Goal: Find specific page/section: Find specific page/section

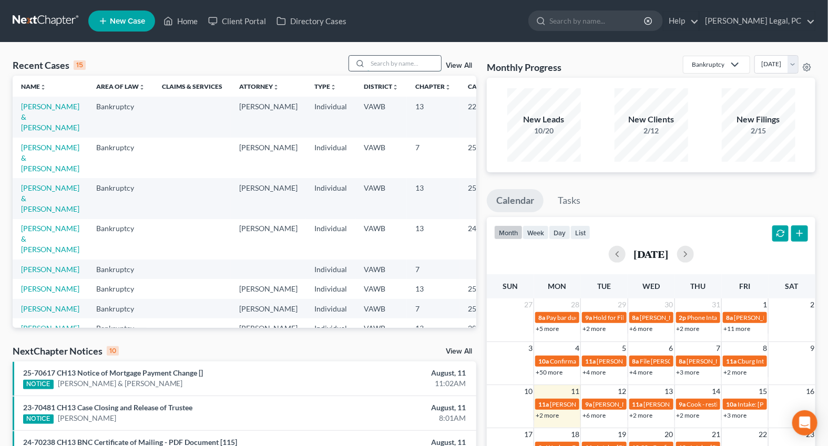
click at [381, 67] on input "search" at bounding box center [404, 63] width 74 height 15
type input "[PERSON_NAME]"
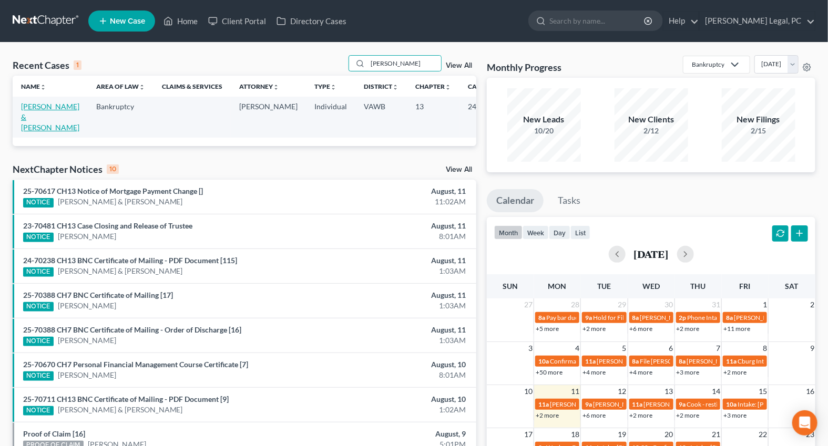
click at [33, 119] on link "[PERSON_NAME] & [PERSON_NAME]" at bounding box center [50, 117] width 58 height 30
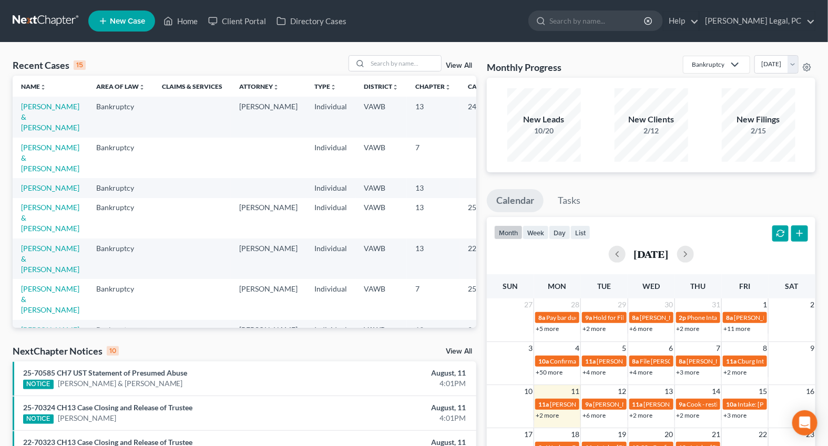
click at [29, 122] on td "[PERSON_NAME] & [PERSON_NAME]" at bounding box center [50, 117] width 75 height 40
click at [27, 130] on link "[PERSON_NAME] & [PERSON_NAME]" at bounding box center [50, 117] width 58 height 30
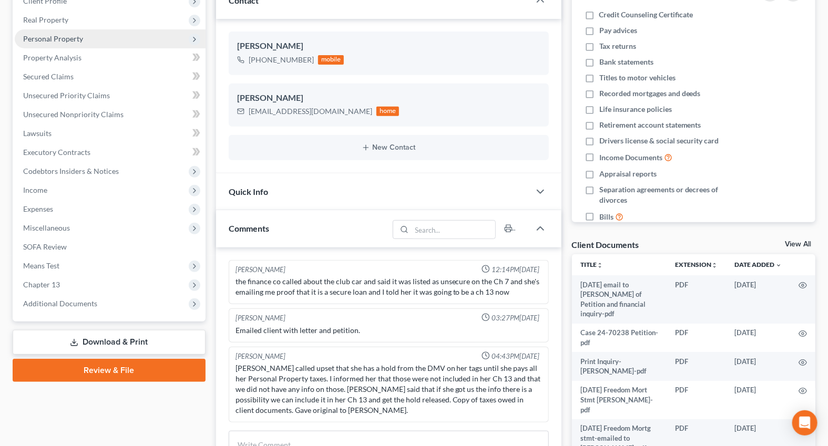
scroll to position [239, 0]
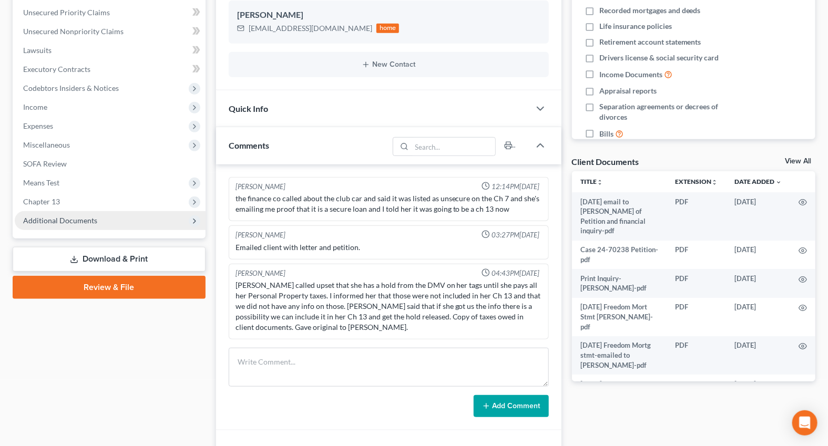
click at [56, 216] on span "Additional Documents" at bounding box center [60, 220] width 74 height 9
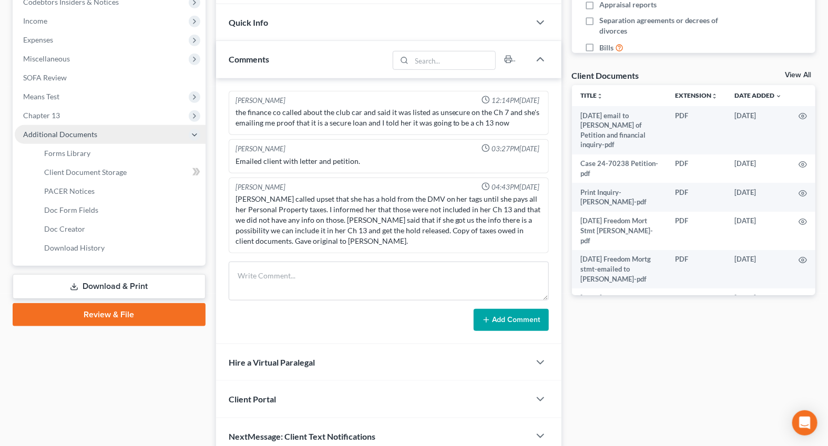
scroll to position [372, 0]
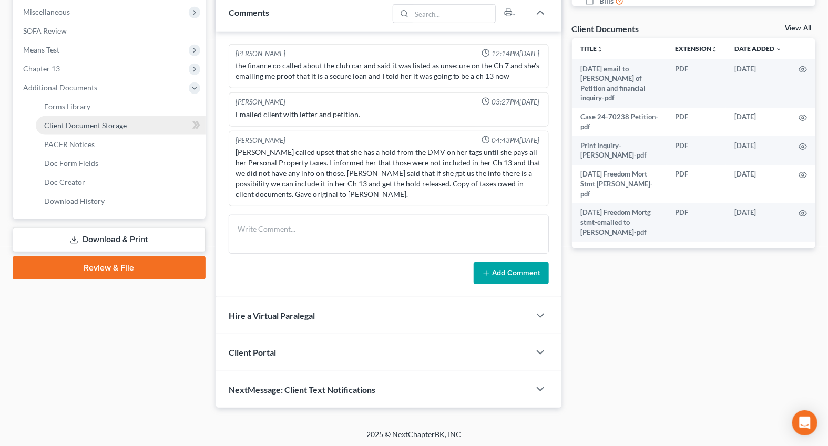
click at [95, 122] on span "Client Document Storage" at bounding box center [85, 125] width 83 height 9
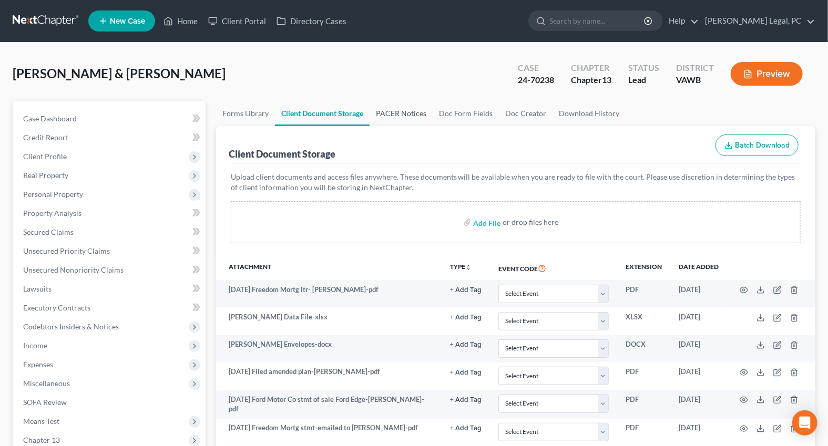
click at [400, 110] on link "PACER Notices" at bounding box center [401, 113] width 63 height 25
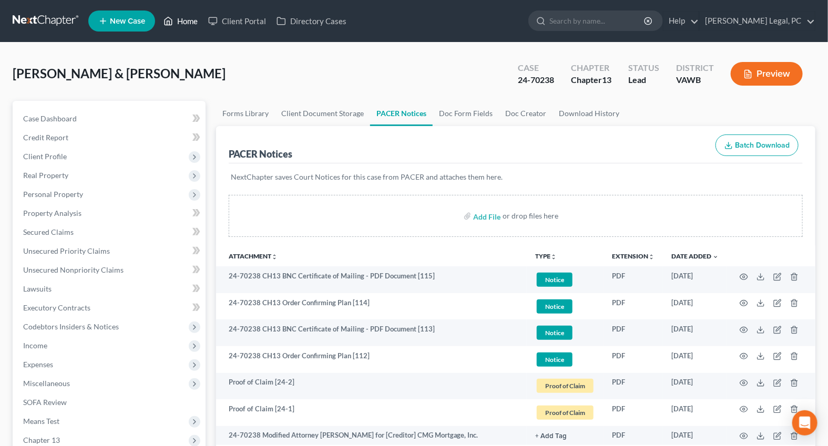
click at [175, 28] on link "Home" at bounding box center [180, 21] width 45 height 19
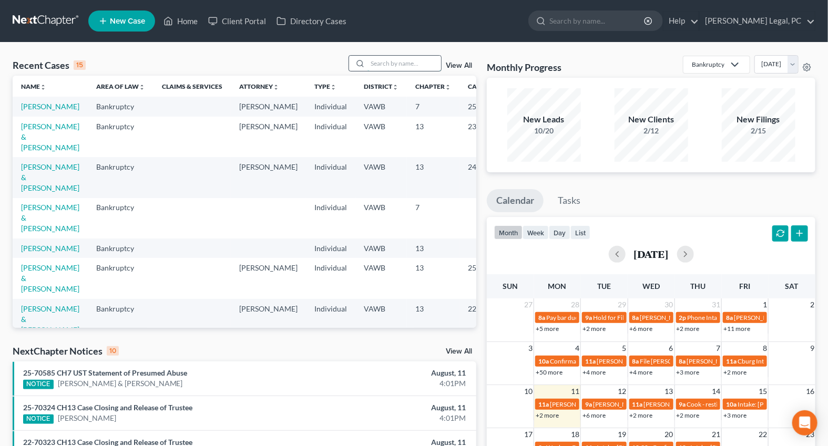
click at [374, 61] on input "search" at bounding box center [404, 63] width 74 height 15
type input "[PERSON_NAME]"
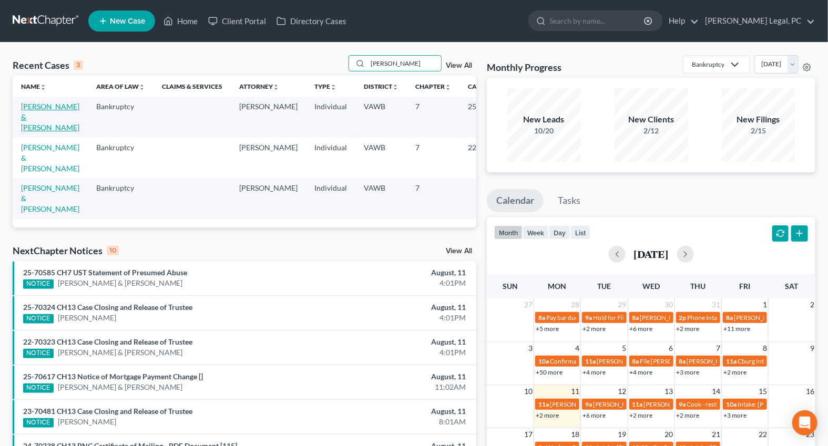
click at [42, 117] on link "[PERSON_NAME] & [PERSON_NAME]" at bounding box center [50, 117] width 58 height 30
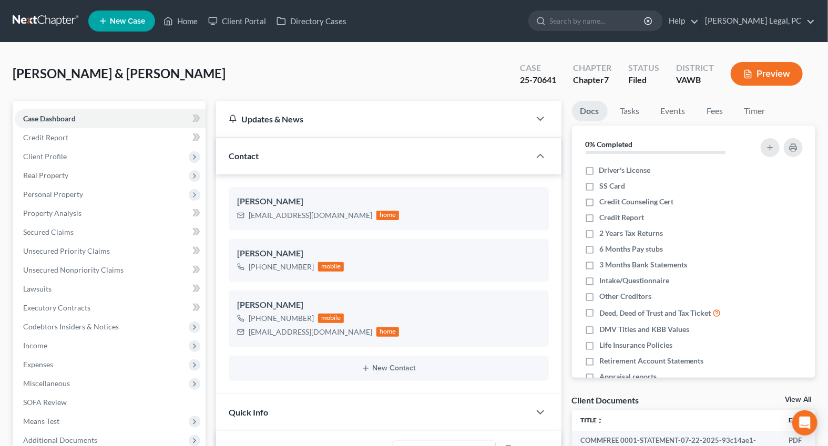
scroll to position [977, 0]
